Goal: Task Accomplishment & Management: Manage account settings

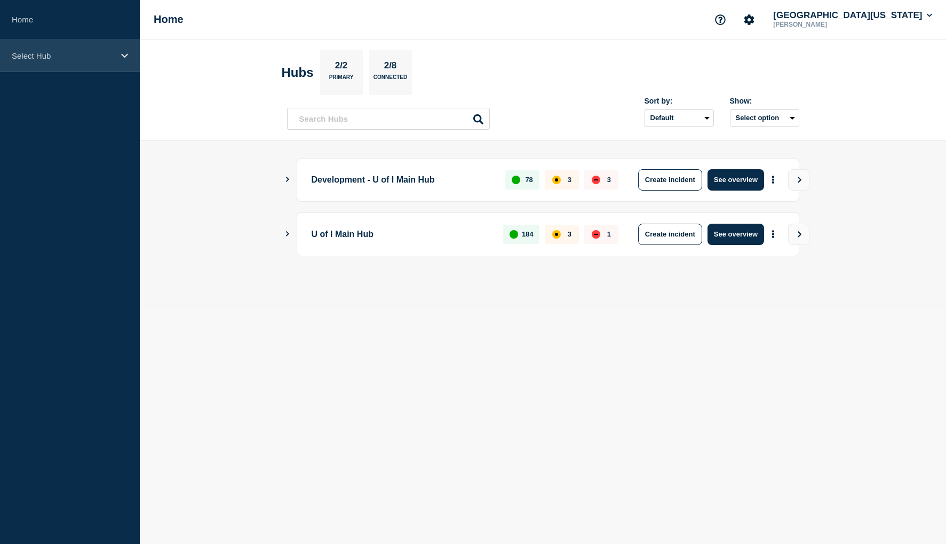
click at [125, 59] on icon at bounding box center [124, 56] width 7 height 8
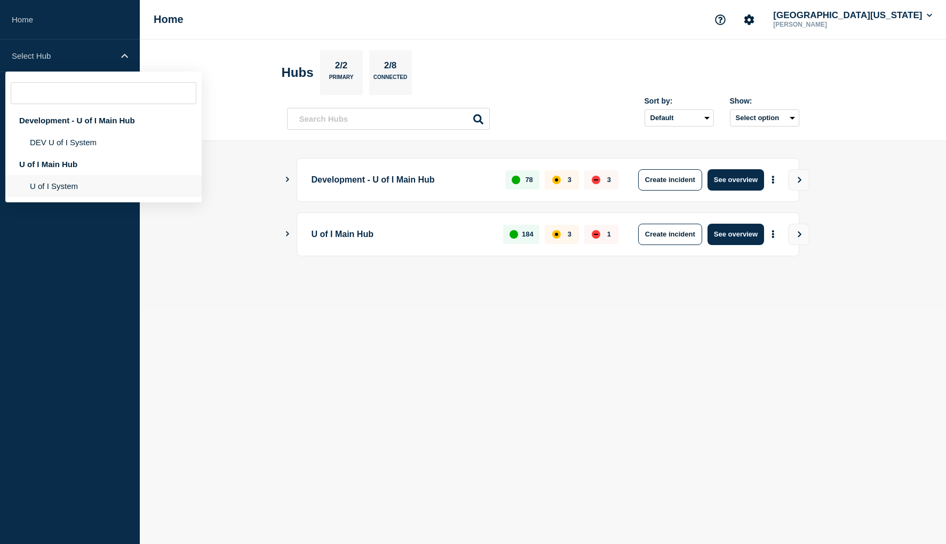
click at [56, 187] on li "U of I System" at bounding box center [103, 186] width 196 height 22
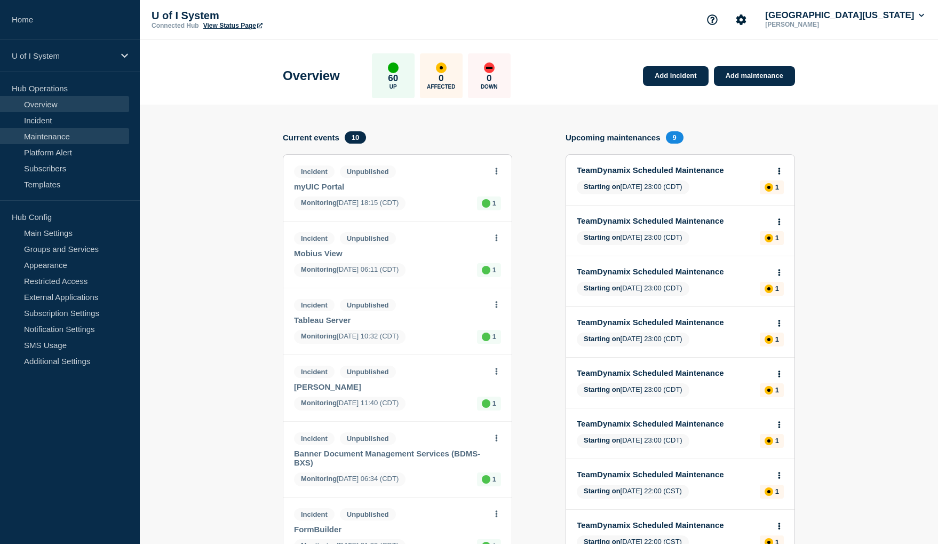
drag, startPoint x: 39, startPoint y: 137, endPoint x: 99, endPoint y: 142, distance: 60.0
click at [39, 137] on link "Maintenance" at bounding box center [64, 136] width 129 height 16
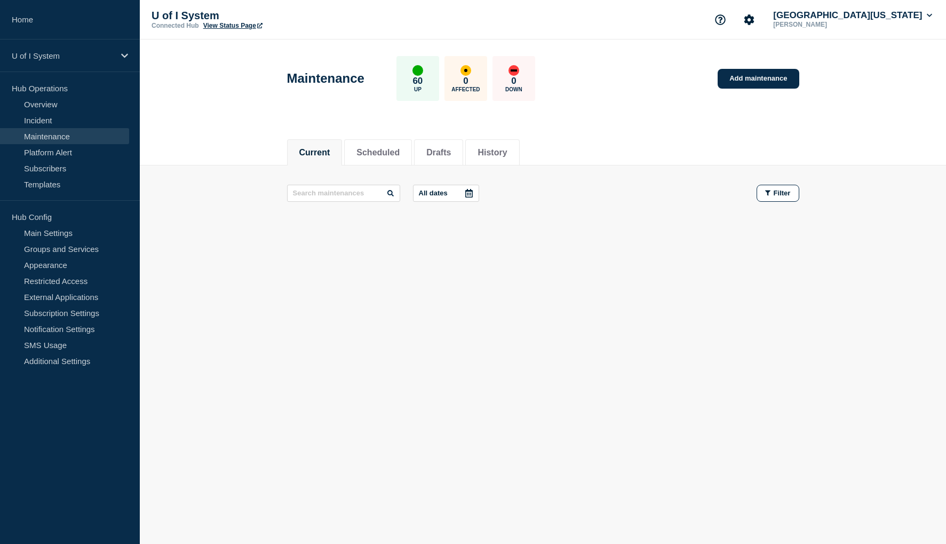
drag, startPoint x: 444, startPoint y: 153, endPoint x: 440, endPoint y: 172, distance: 20.1
click at [444, 153] on button "Drafts" at bounding box center [438, 153] width 25 height 10
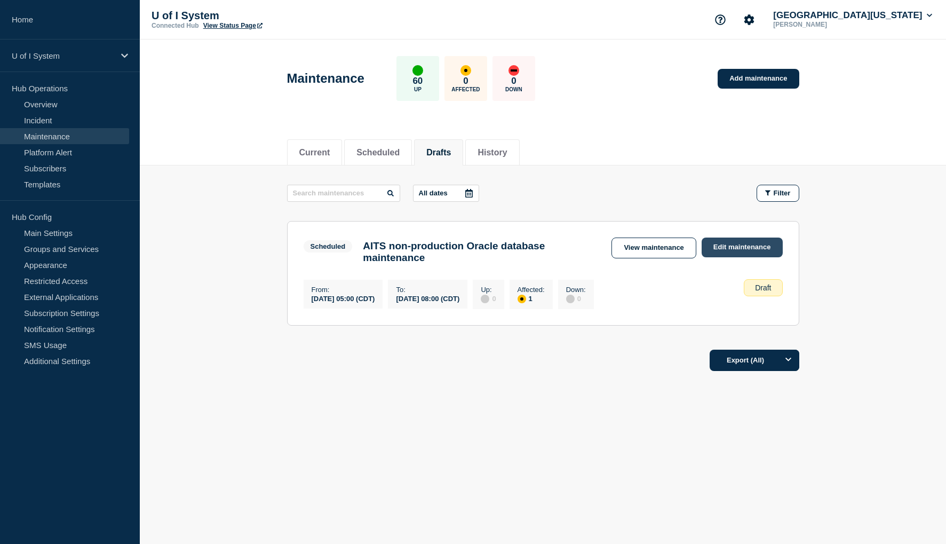
click at [743, 249] on link "Edit maintenance" at bounding box center [741, 247] width 81 height 20
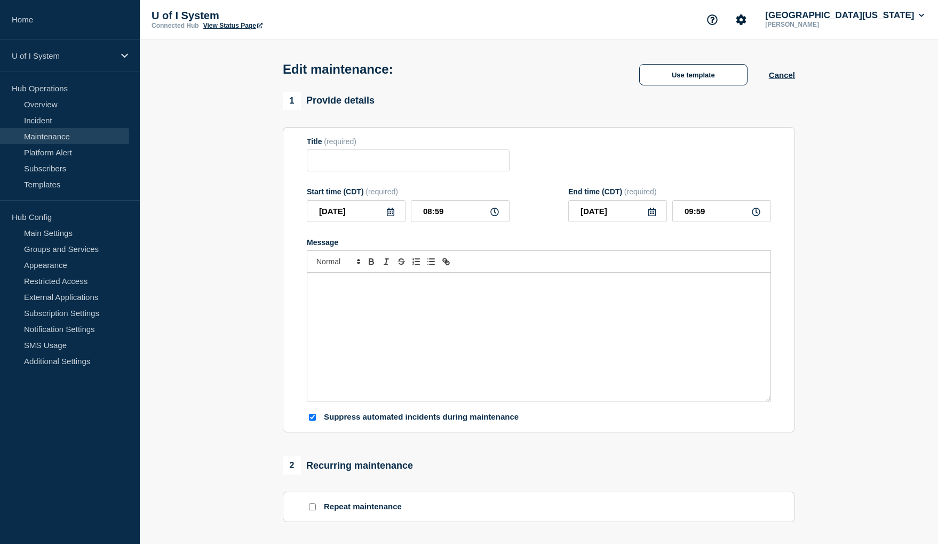
type input "AITS non-production Oracle database maintenance"
type input "[DATE]"
type input "05:00"
type input "[DATE]"
type input "08:00"
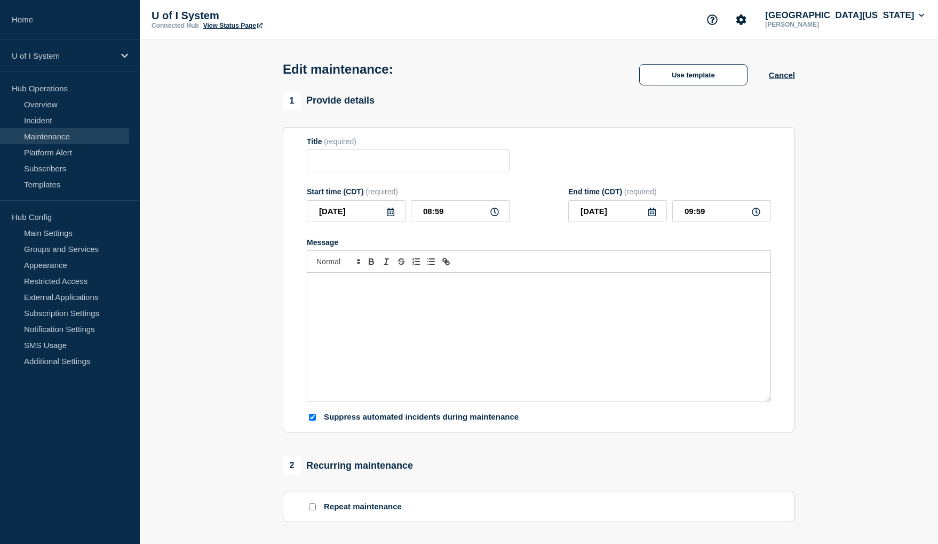
checkbox input "true"
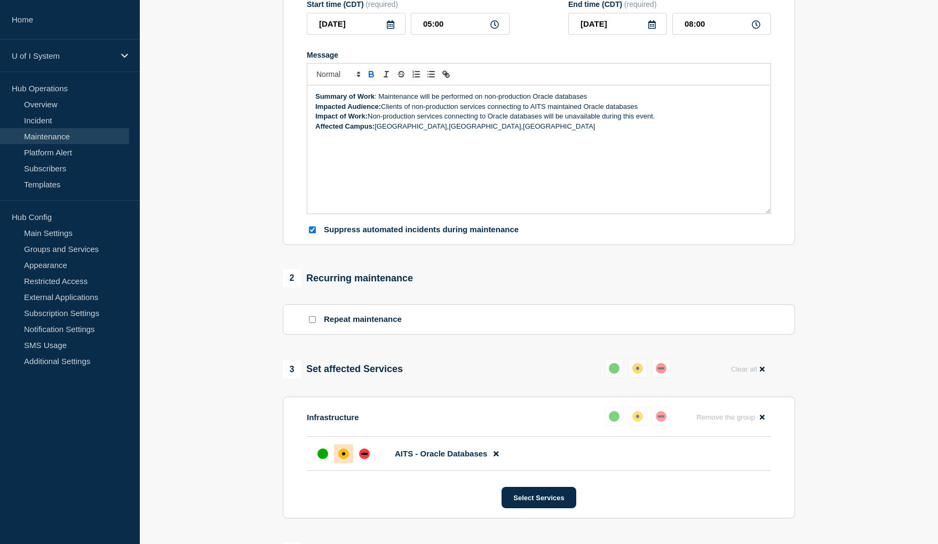
scroll to position [53, 0]
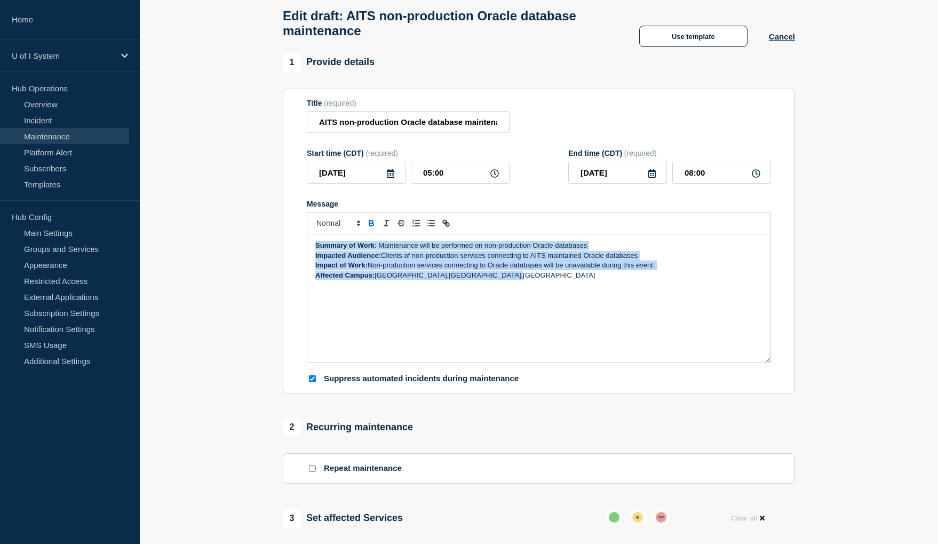
drag, startPoint x: 510, startPoint y: 279, endPoint x: 311, endPoint y: 255, distance: 199.9
click at [311, 255] on div "Summary of Work : Maintenance will be performed on non-production Oracle databa…" at bounding box center [538, 298] width 463 height 128
copy div "Summary of Work : Maintenance will be performed on non-production Oracle databa…"
click at [434, 298] on div "Summary of Work : Maintenance will be performed on non-production Oracle databa…" at bounding box center [538, 298] width 463 height 128
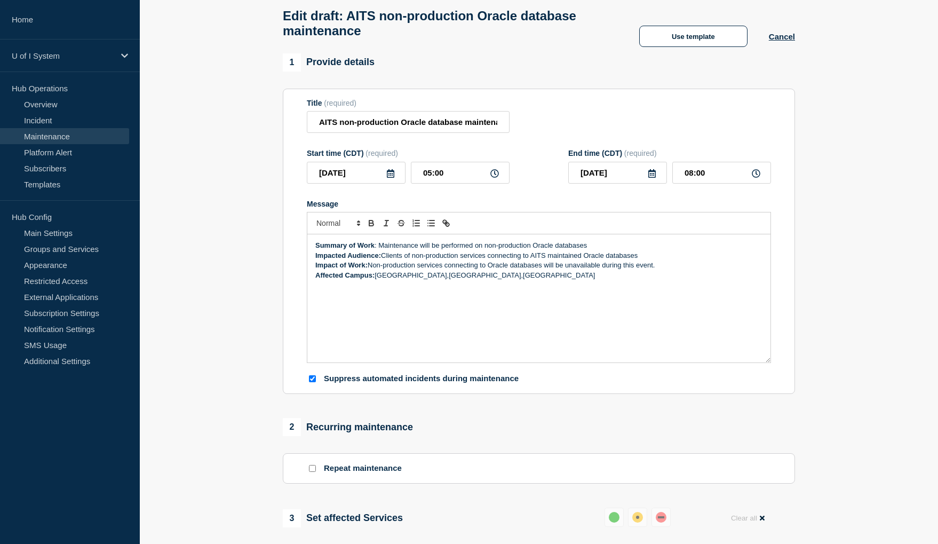
click at [405, 280] on p "Affected Campus: [GEOGRAPHIC_DATA],[GEOGRAPHIC_DATA],[GEOGRAPHIC_DATA]" at bounding box center [538, 275] width 447 height 10
click at [441, 279] on p "Affected Campus: [GEOGRAPHIC_DATA], [GEOGRAPHIC_DATA],[GEOGRAPHIC_DATA]" at bounding box center [538, 275] width 447 height 10
click at [457, 308] on div "Summary of Work : Maintenance will be performed on non-production Oracle databa…" at bounding box center [538, 298] width 463 height 128
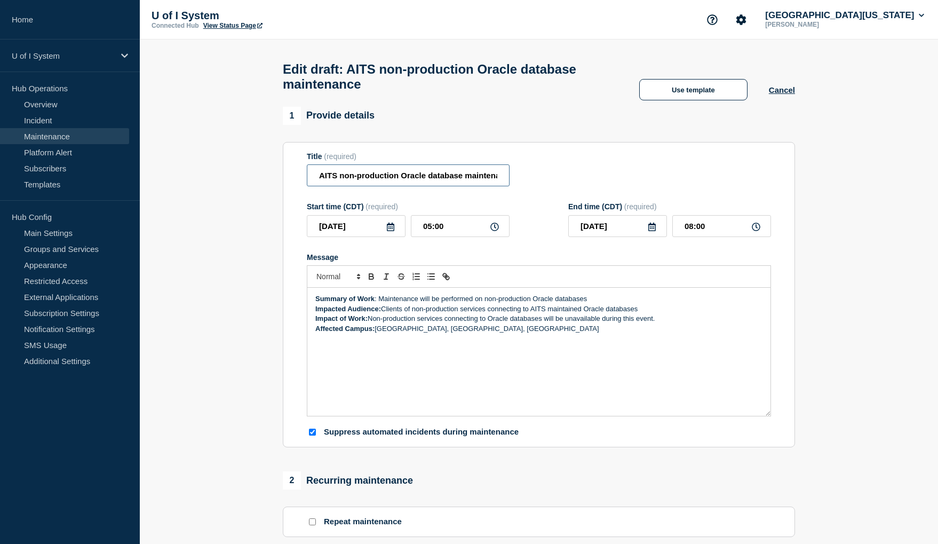
scroll to position [0, 17]
drag, startPoint x: 320, startPoint y: 180, endPoint x: 517, endPoint y: 182, distance: 196.8
click at [517, 182] on div "Title (required) AITS non-production Oracle database maintenance" at bounding box center [539, 169] width 464 height 35
click at [878, 350] on section "1 Provide details Title (required) AITS non-production Oracle database maintena…" at bounding box center [539, 505] width 798 height 796
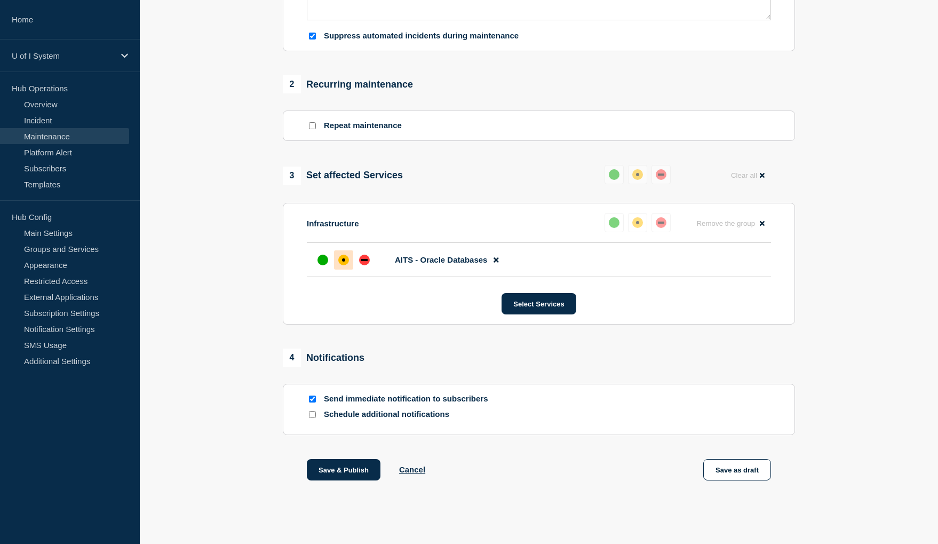
scroll to position [407, 0]
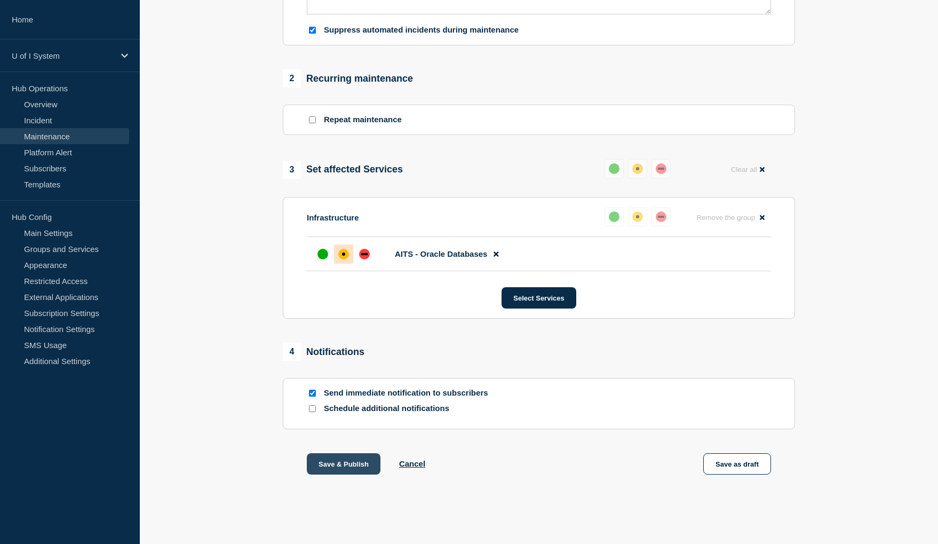
click at [355, 465] on button "Save & Publish" at bounding box center [344, 463] width 74 height 21
